Goal: Task Accomplishment & Management: Manage account settings

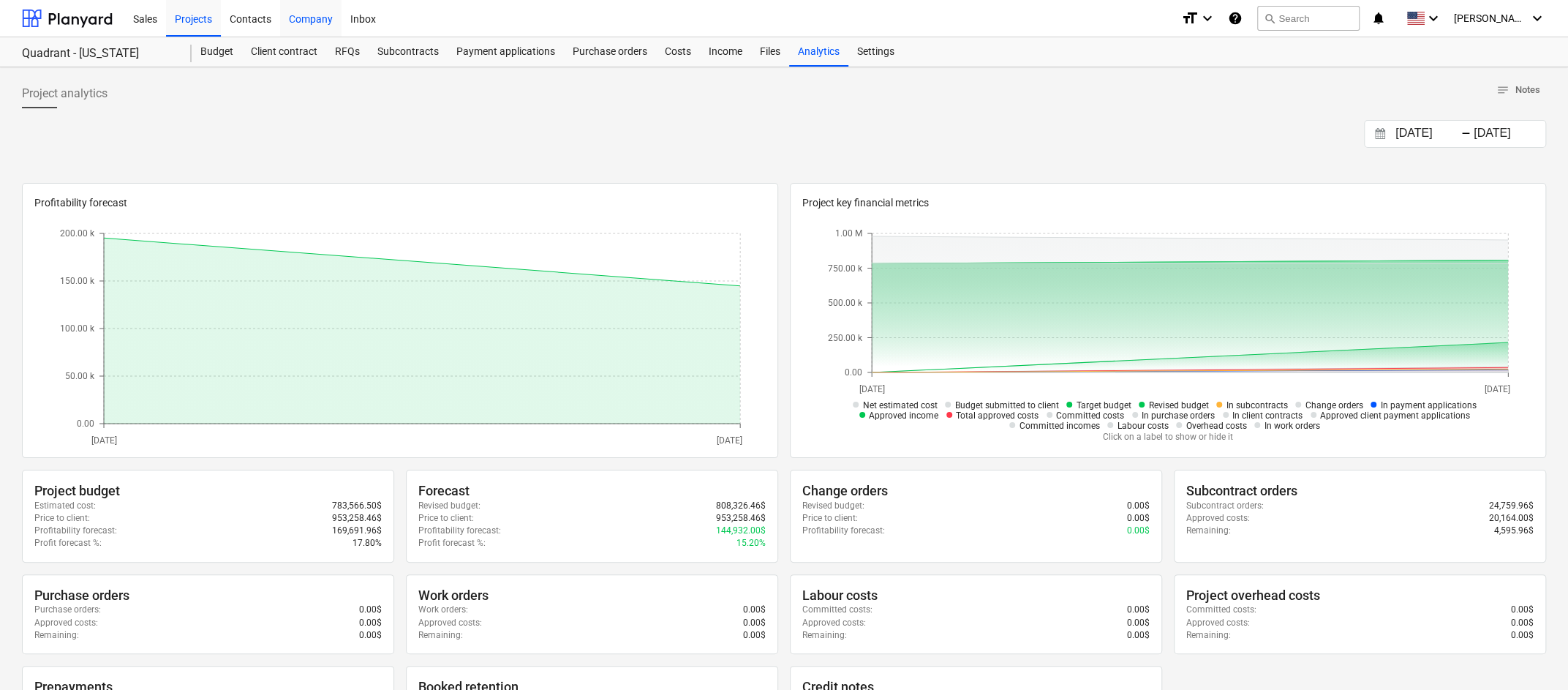
click at [311, 21] on div "Company" at bounding box center [310, 17] width 62 height 37
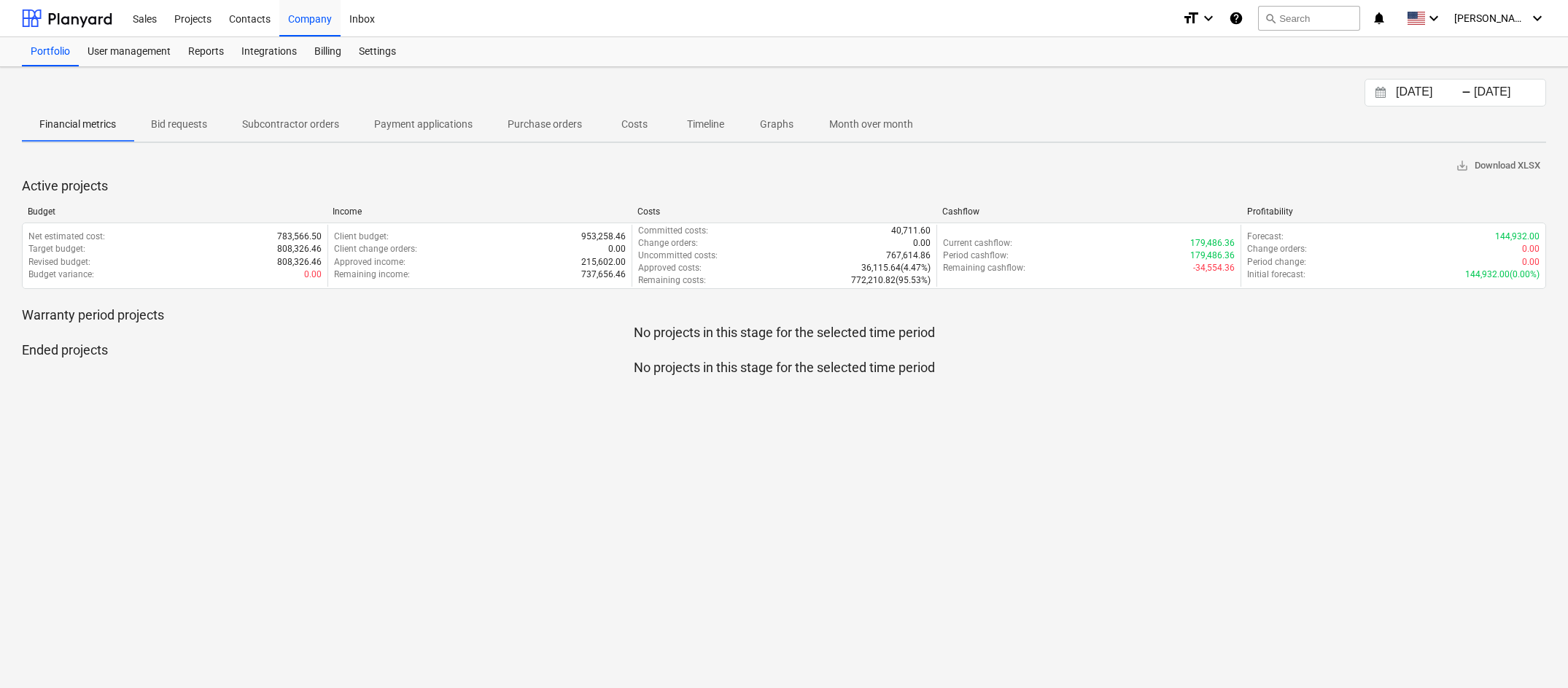
click at [871, 124] on p "Month over month" at bounding box center [871, 124] width 84 height 15
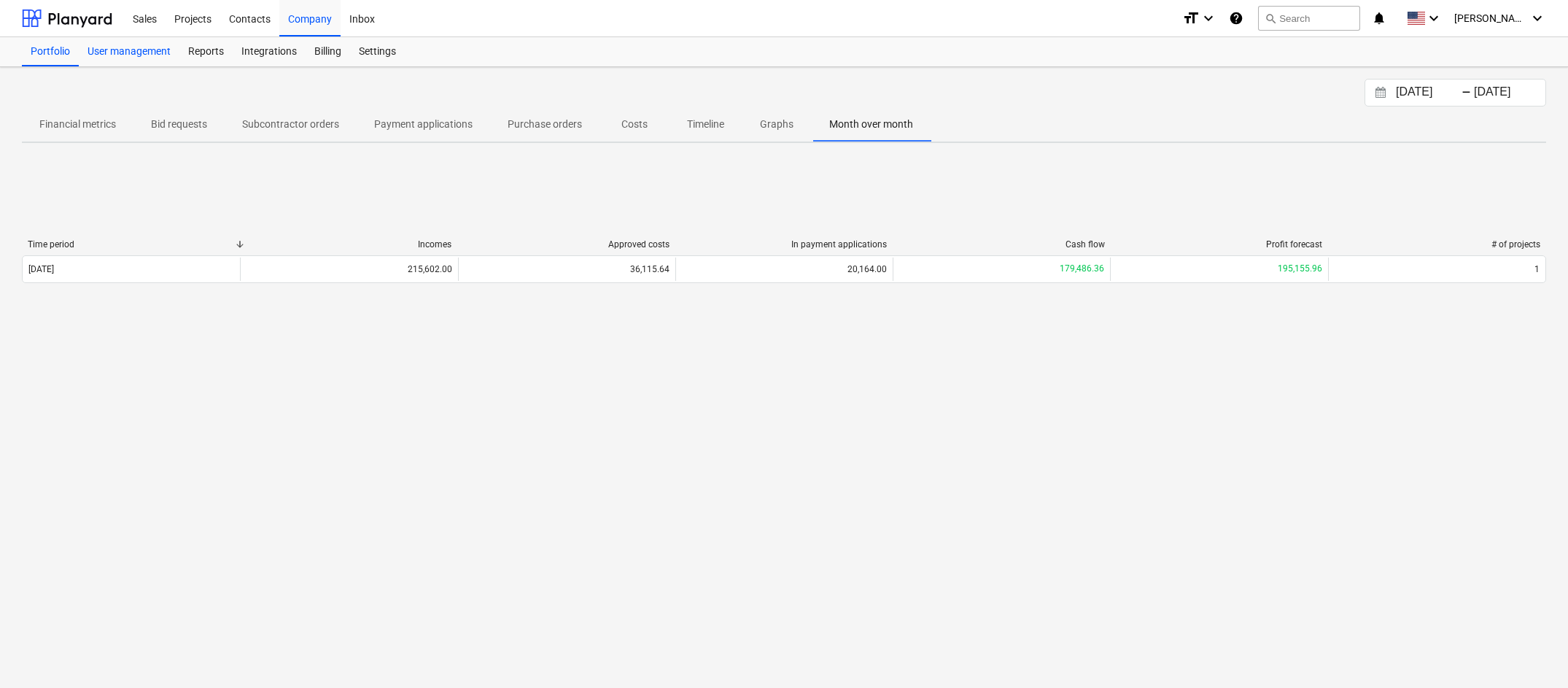
click at [151, 52] on div "User management" at bounding box center [129, 51] width 101 height 29
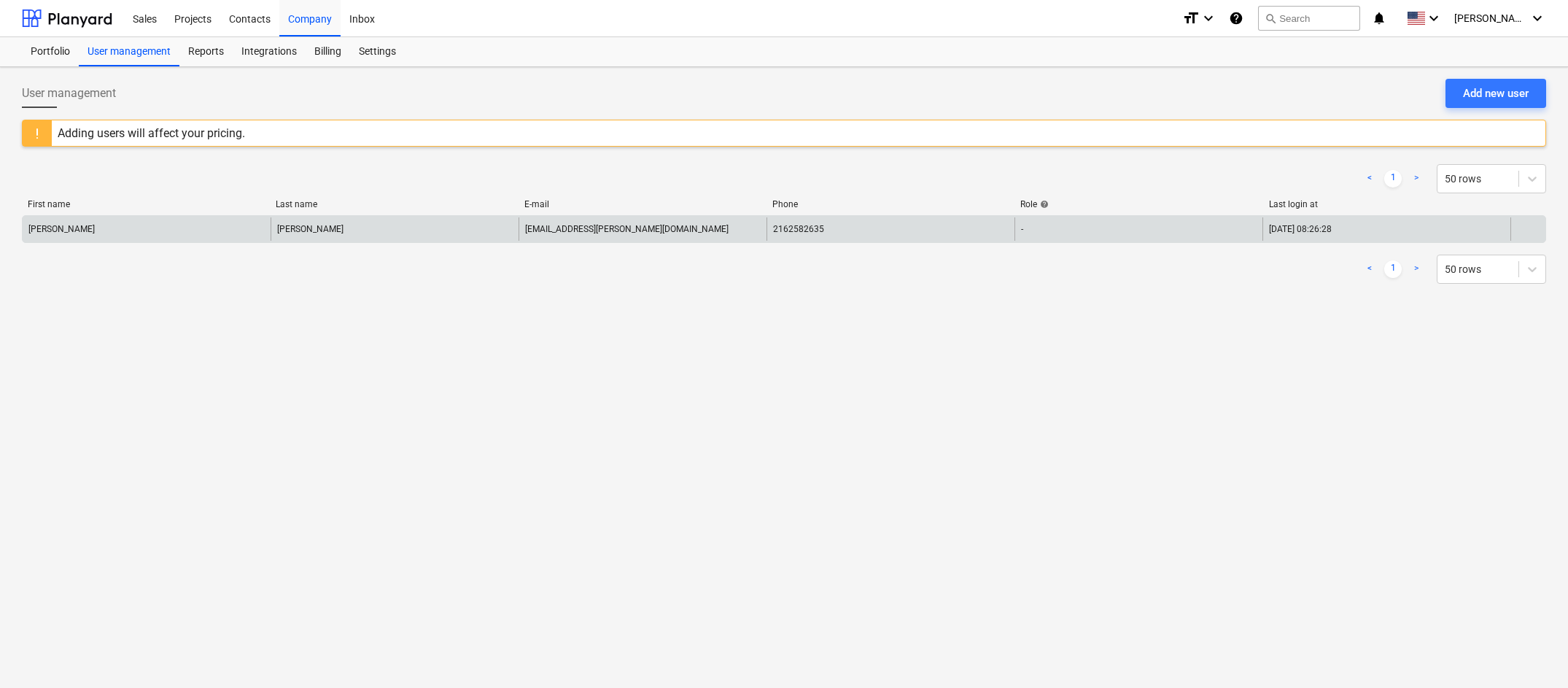
click at [1136, 221] on div "-" at bounding box center [1138, 229] width 248 height 24
click at [1141, 233] on div "-" at bounding box center [1138, 229] width 248 height 24
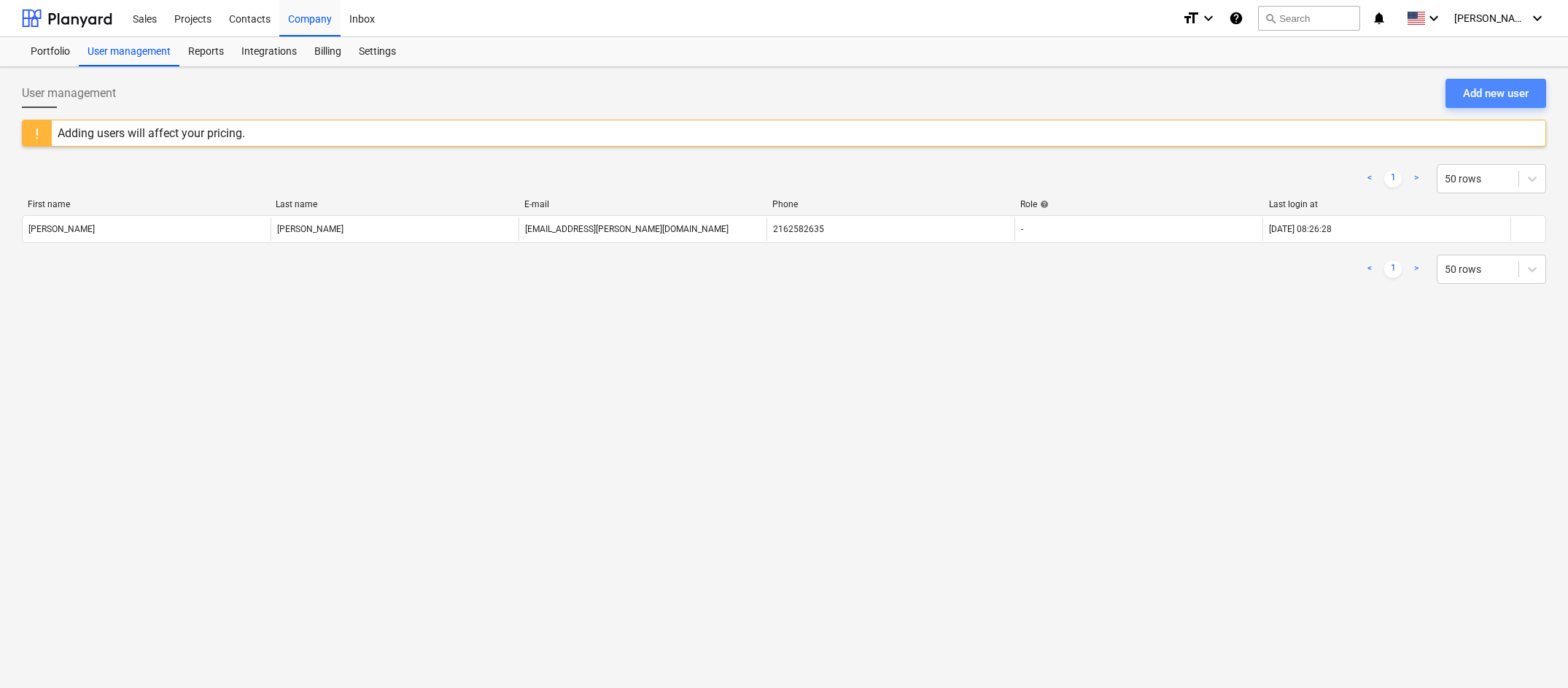
click at [1483, 92] on div "Add new user" at bounding box center [1495, 93] width 65 height 19
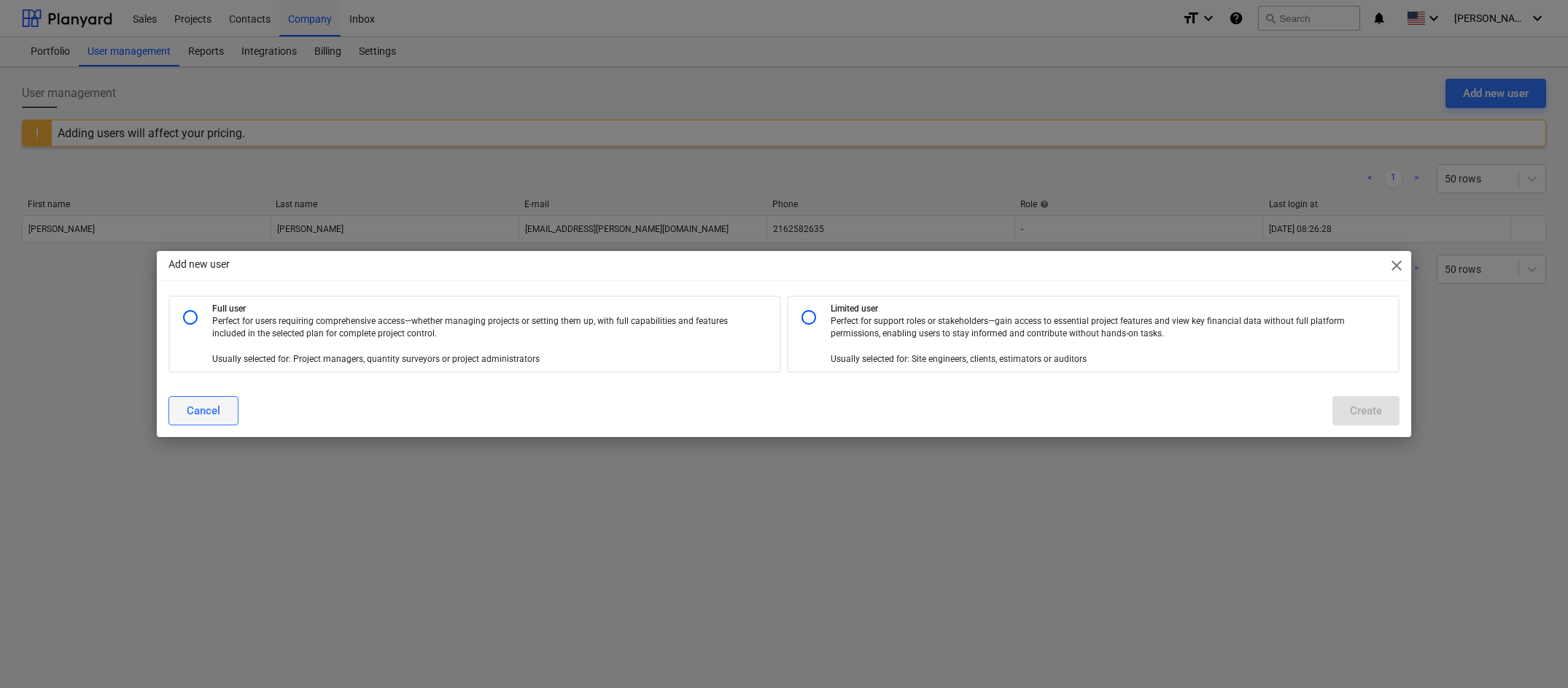
click at [201, 401] on div "Cancel" at bounding box center [203, 411] width 33 height 19
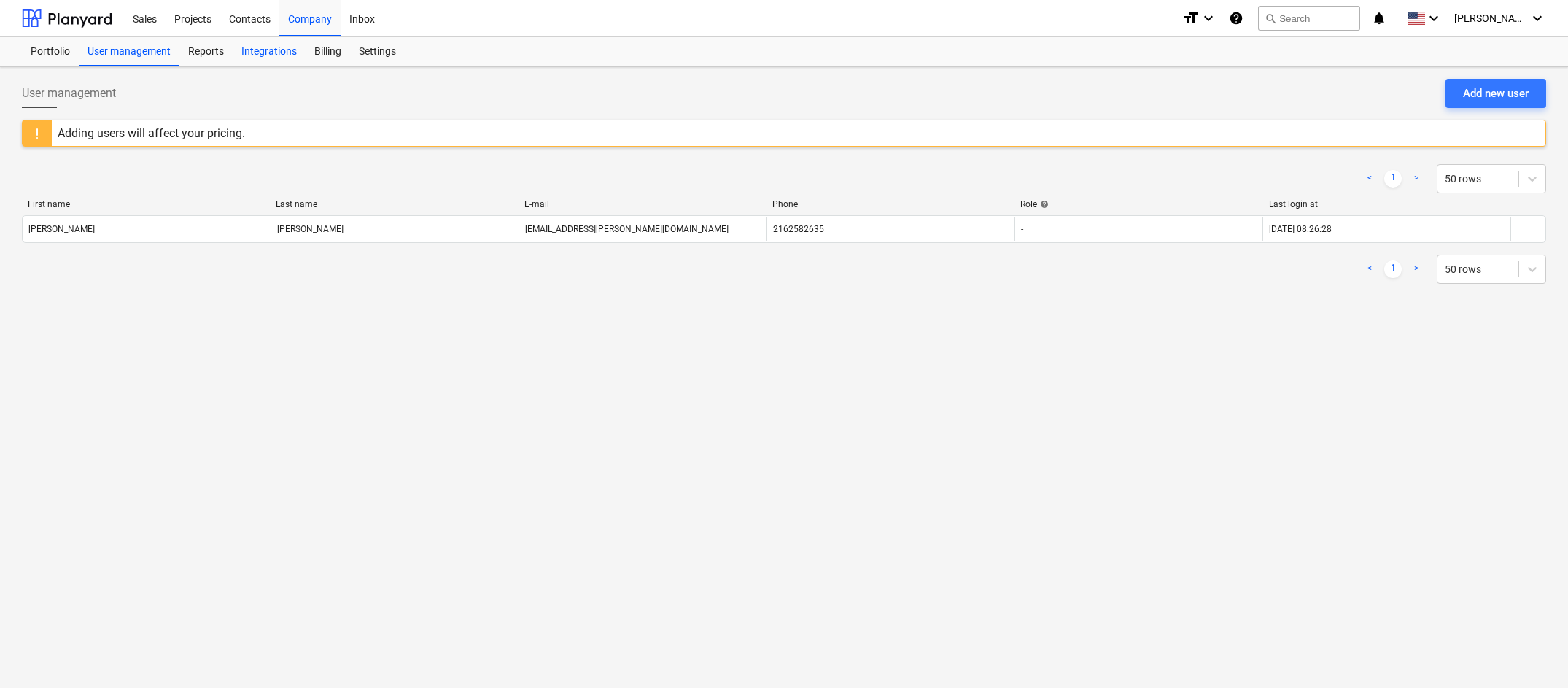
click at [289, 50] on div "Integrations" at bounding box center [269, 51] width 73 height 29
